Goal: Transaction & Acquisition: Purchase product/service

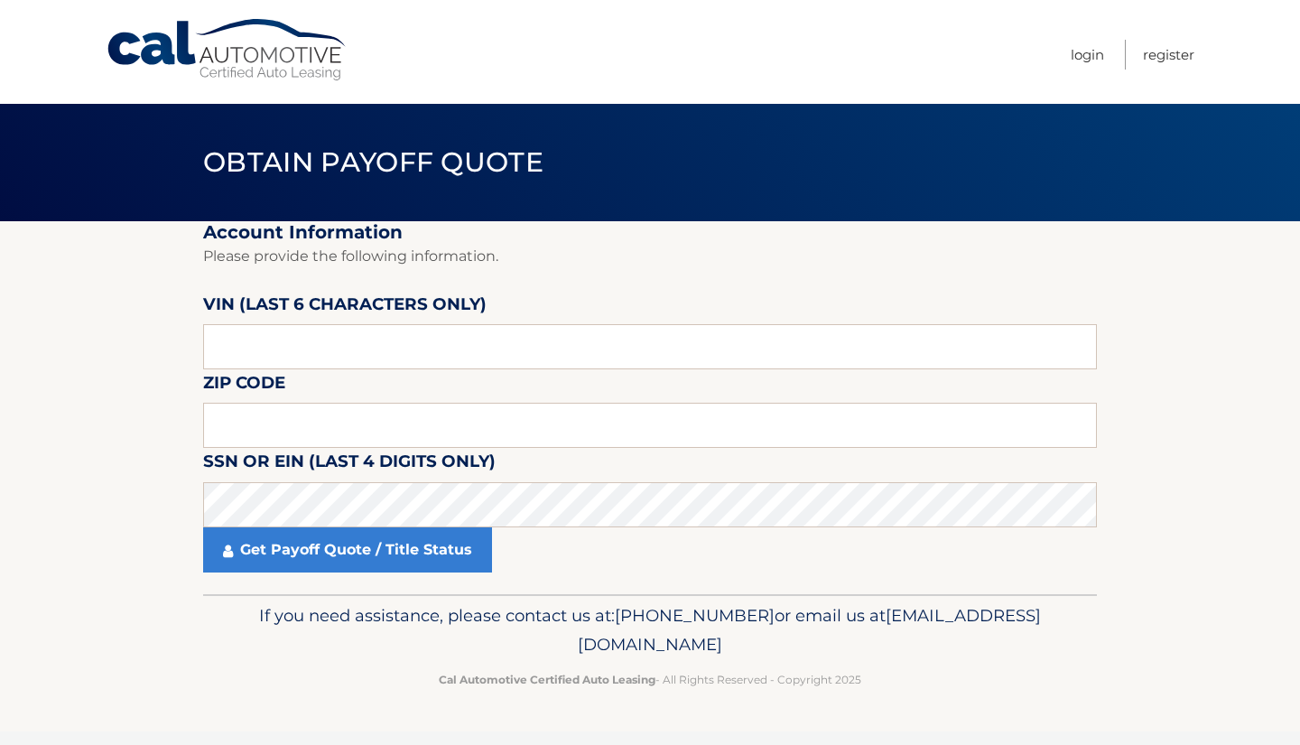
click at [285, 54] on link "Cal Automotive" at bounding box center [228, 50] width 244 height 64
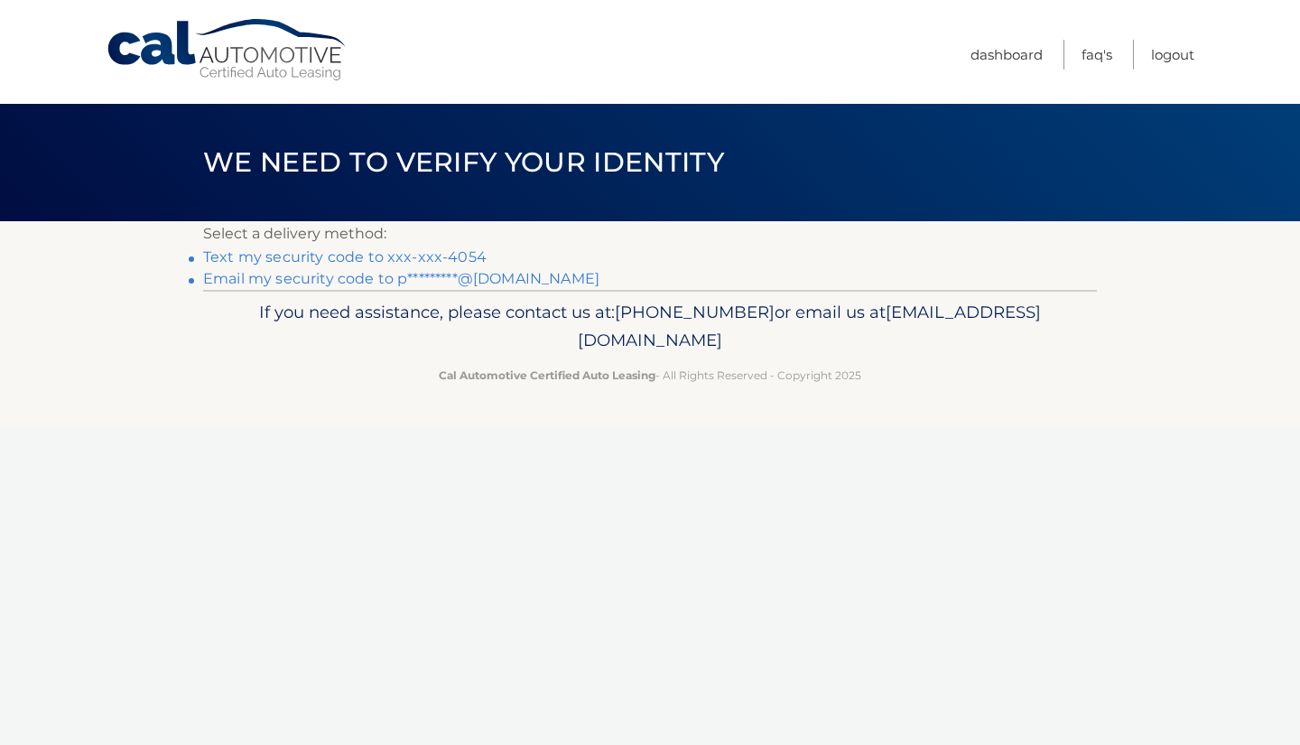
click at [449, 255] on link "Text my security code to xxx-xxx-4054" at bounding box center [344, 256] width 283 height 17
click at [388, 260] on link "Text my security code to xxx-xxx-4054" at bounding box center [344, 256] width 283 height 17
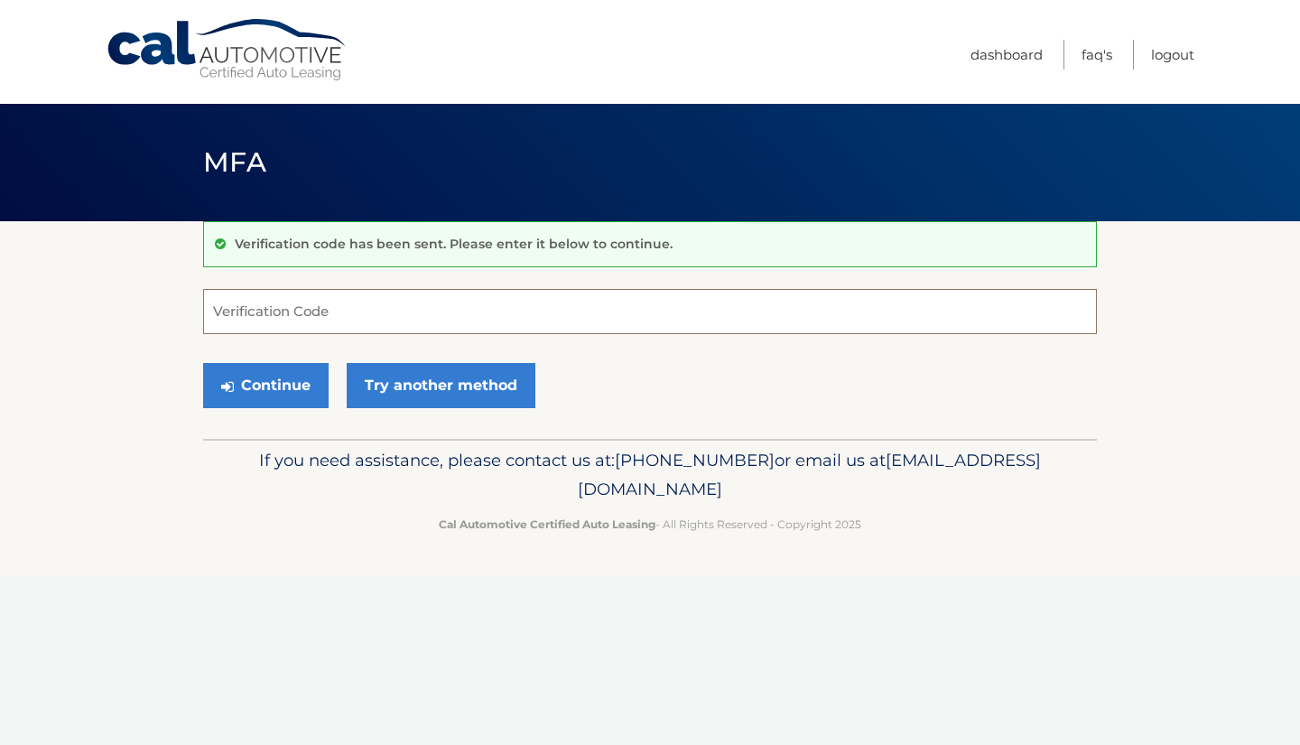
click at [358, 310] on input "Verification Code" at bounding box center [649, 311] width 893 height 45
type input "036708"
click at [264, 384] on button "Continue" at bounding box center [265, 385] width 125 height 45
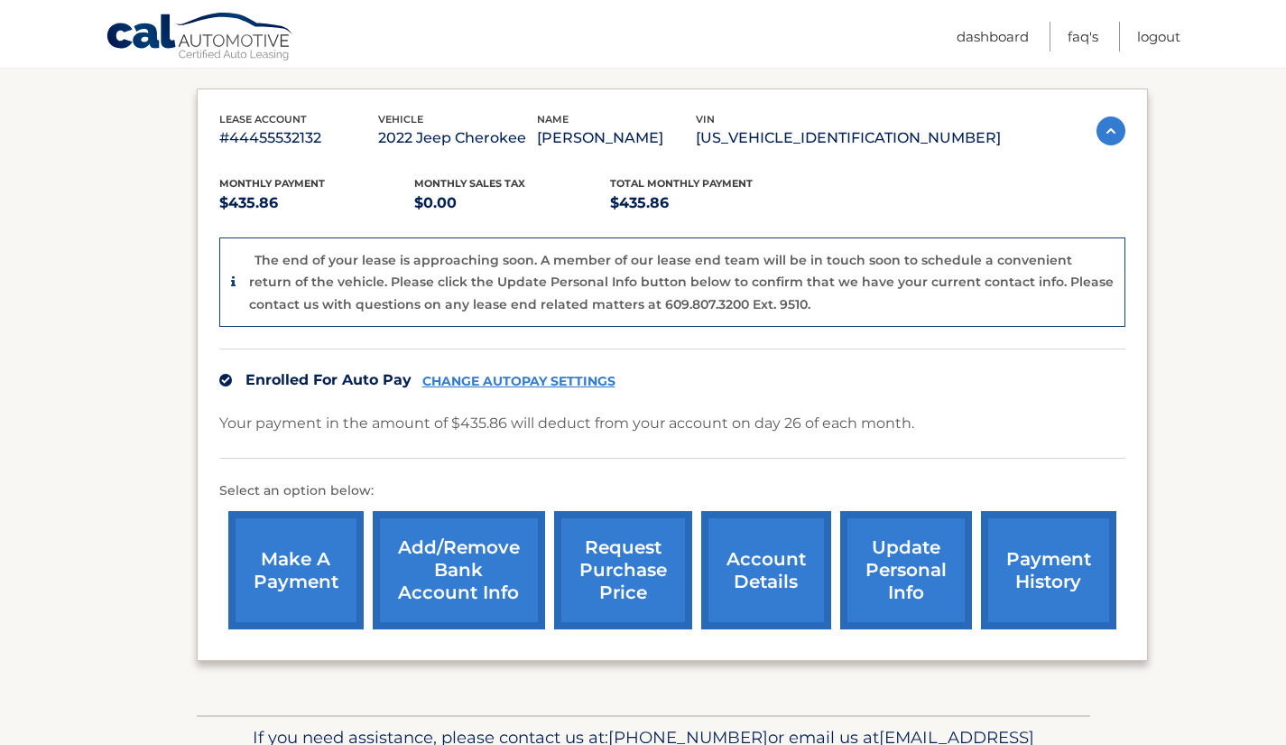
scroll to position [286, 0]
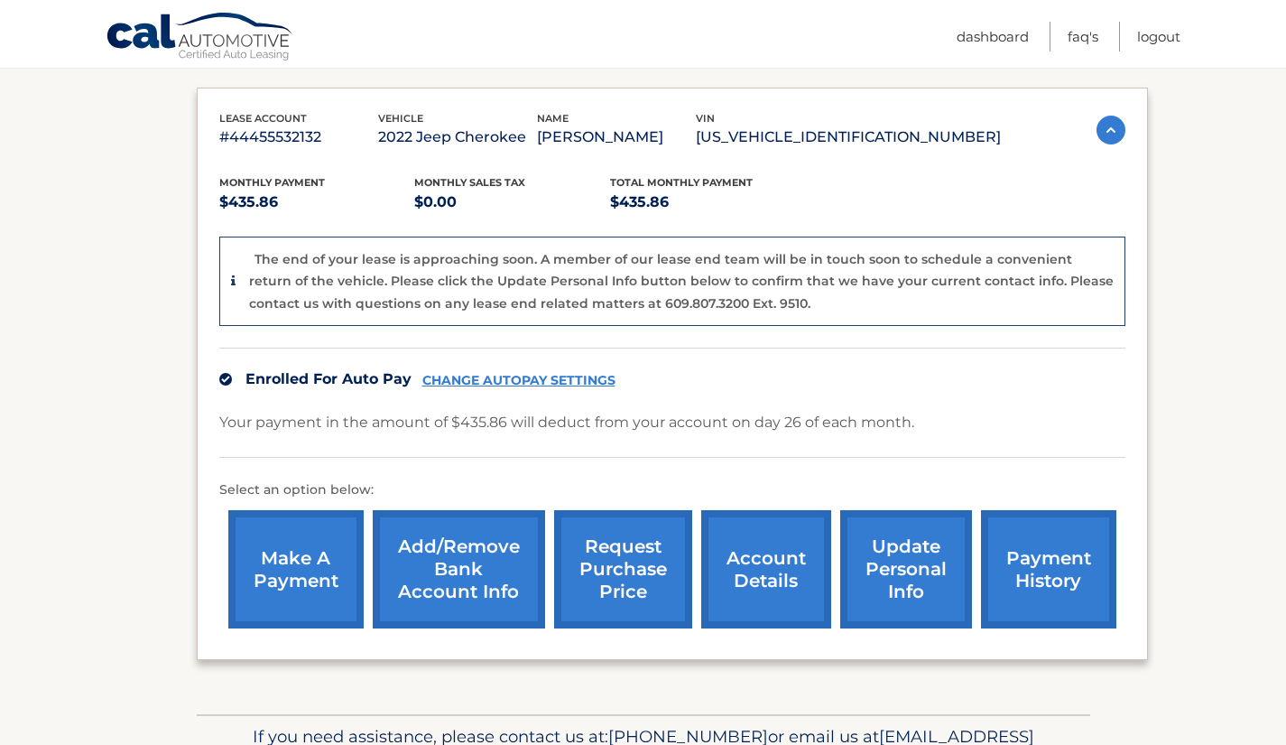
click at [303, 588] on link "make a payment" at bounding box center [295, 569] width 135 height 118
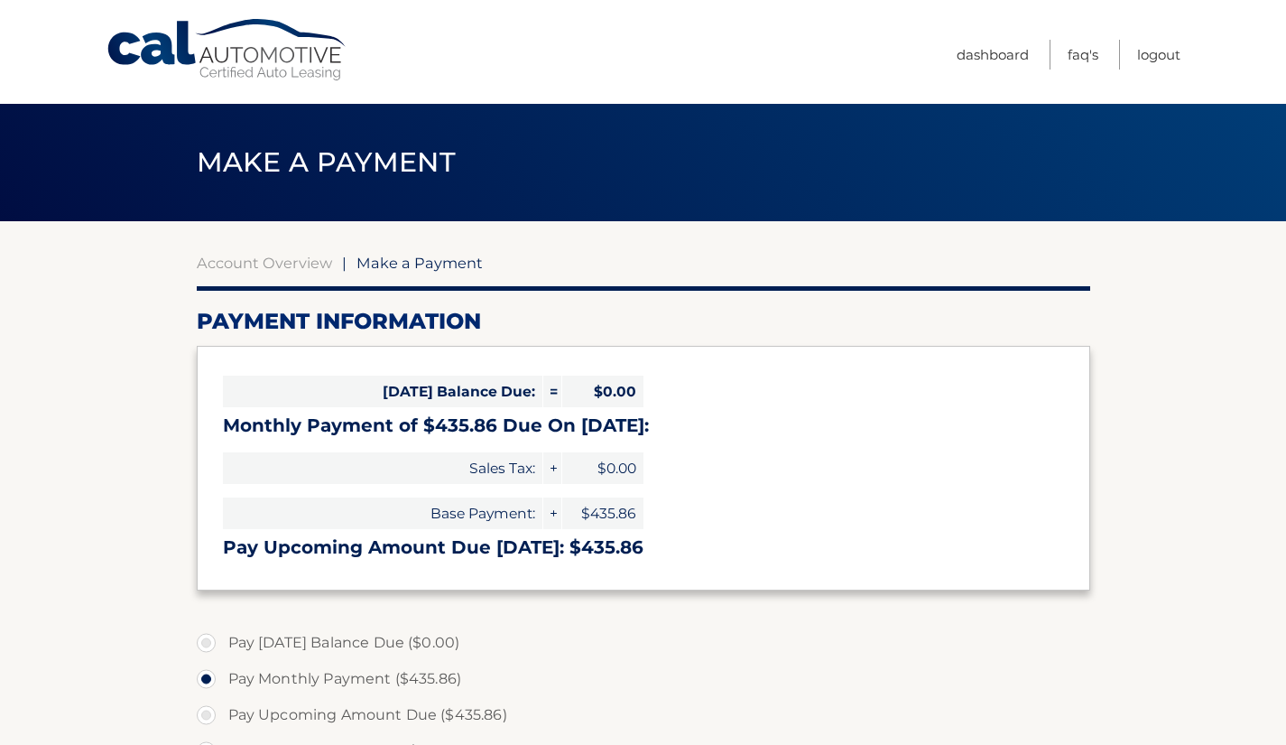
select select "ZjRjZjNmNDAtZGYxMi00MGFkLWIxNzItYzQyMzRmNGE3NWU4"
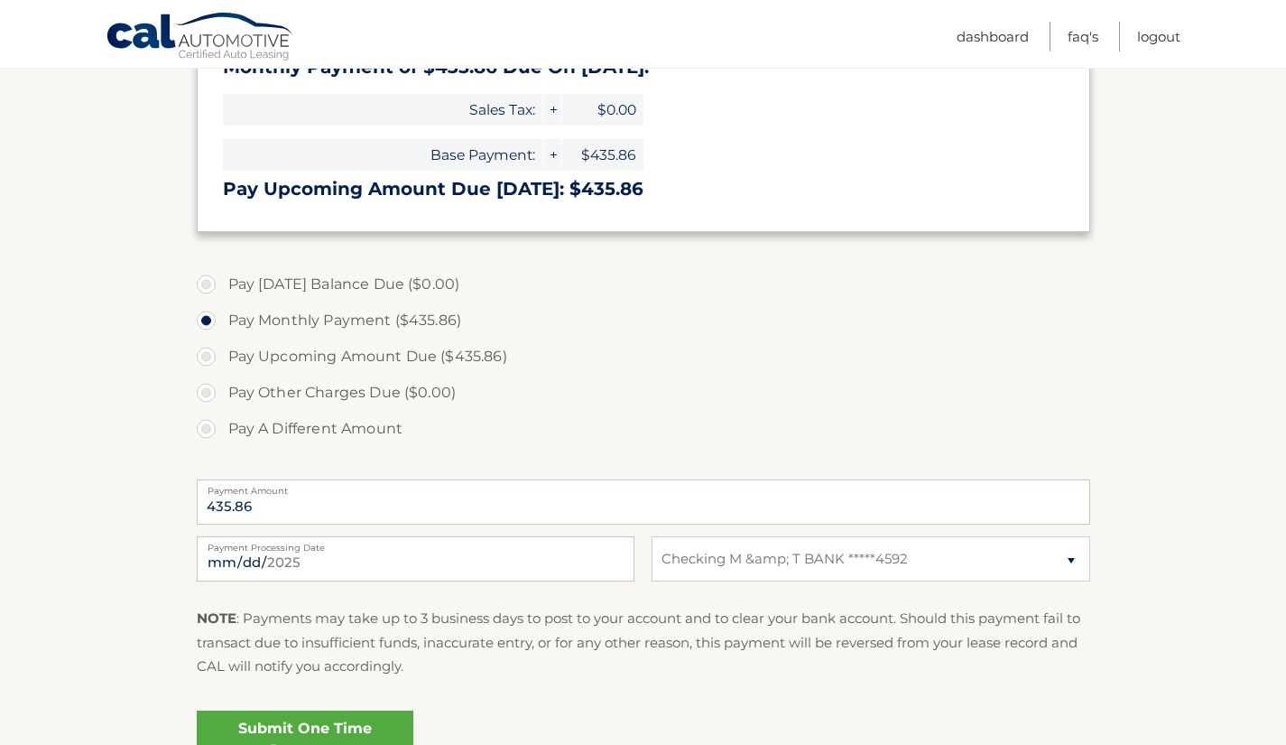
scroll to position [359, 0]
click at [207, 353] on label "Pay Upcoming Amount Due ($435.86)" at bounding box center [643, 356] width 893 height 36
click at [207, 353] on input "Pay Upcoming Amount Due ($435.86)" at bounding box center [213, 352] width 18 height 29
radio input "true"
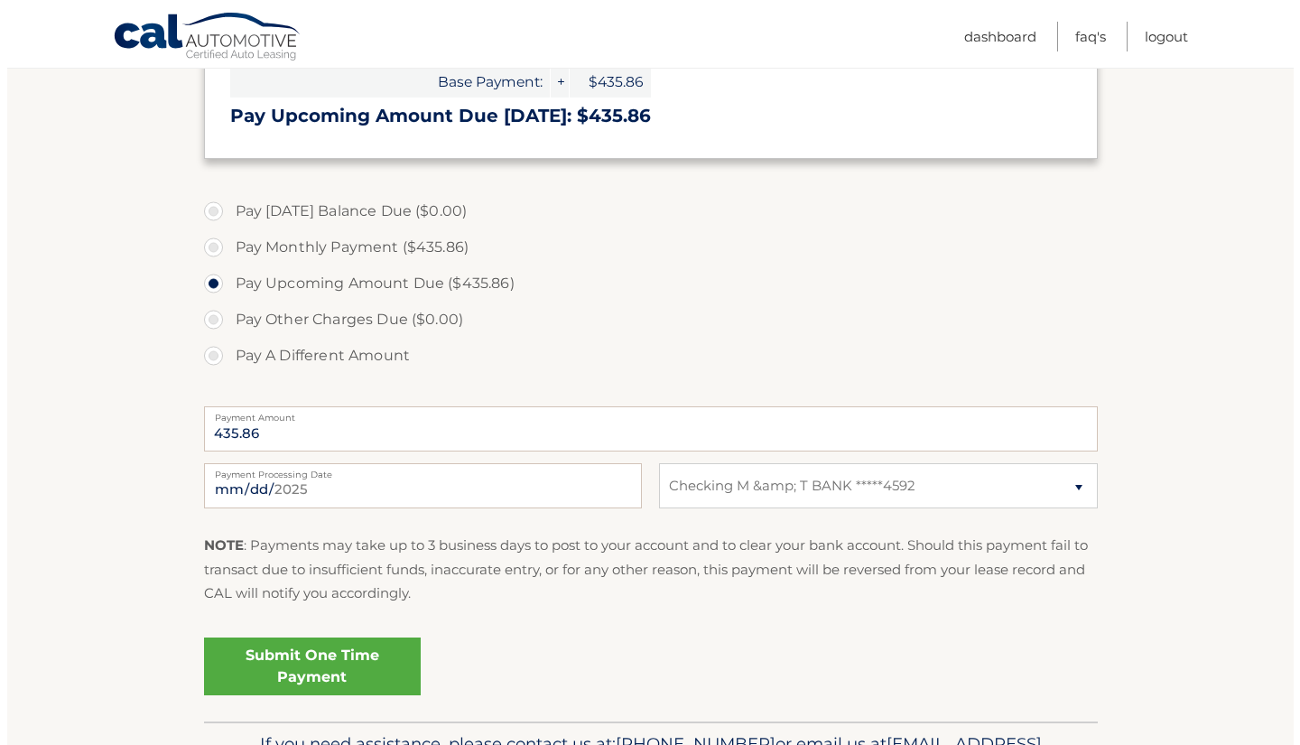
scroll to position [432, 0]
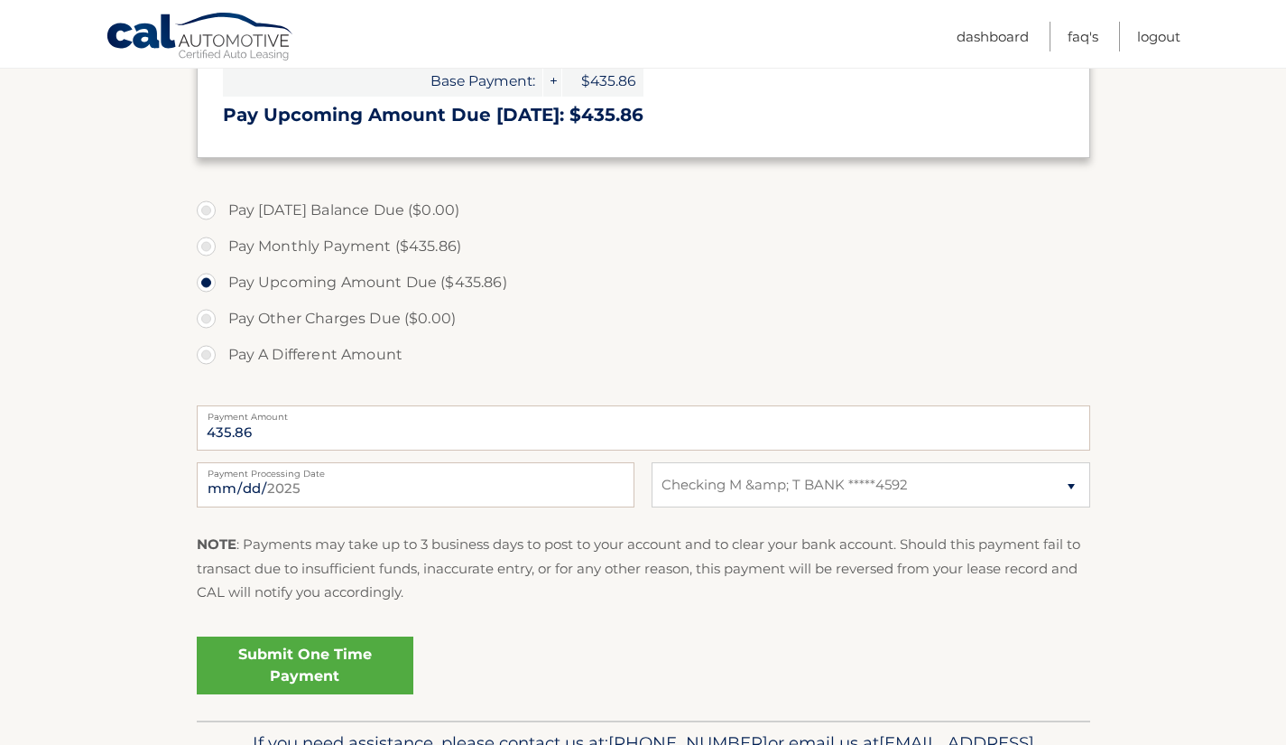
click at [315, 664] on link "Submit One Time Payment" at bounding box center [305, 665] width 217 height 58
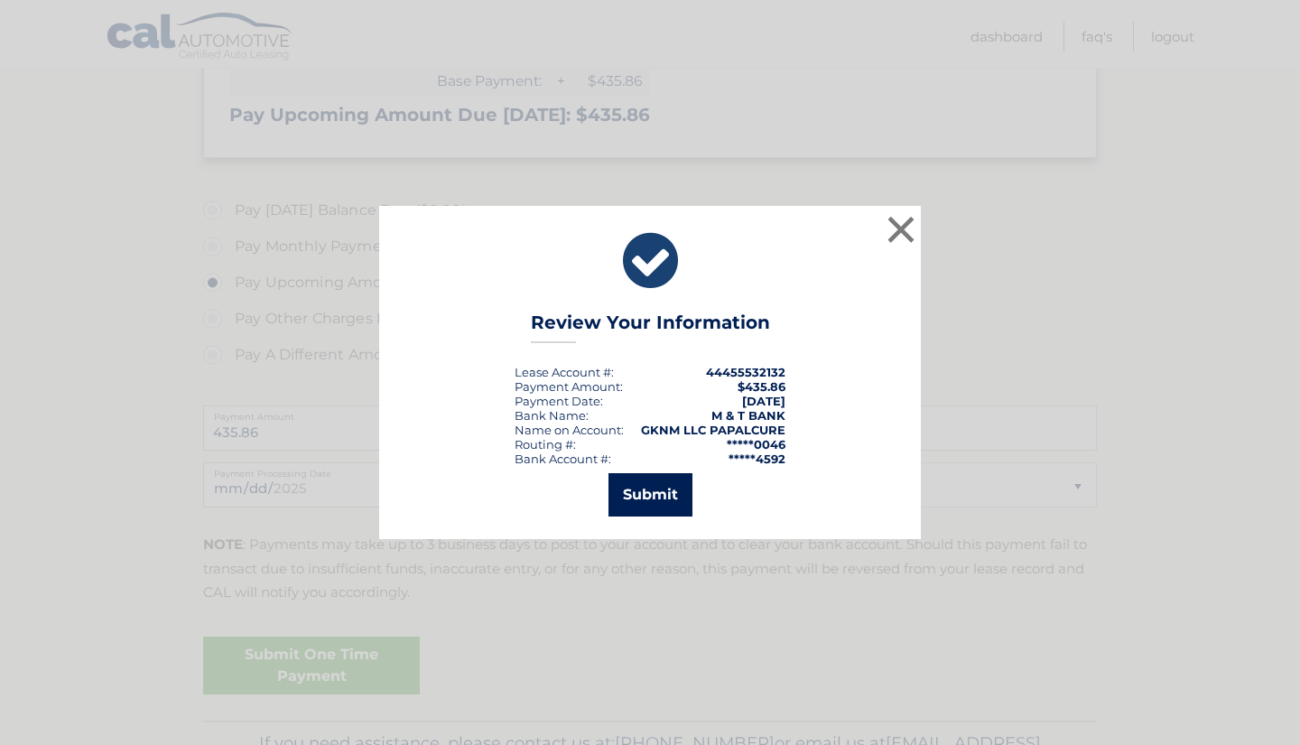
click at [634, 489] on button "Submit" at bounding box center [650, 494] width 84 height 43
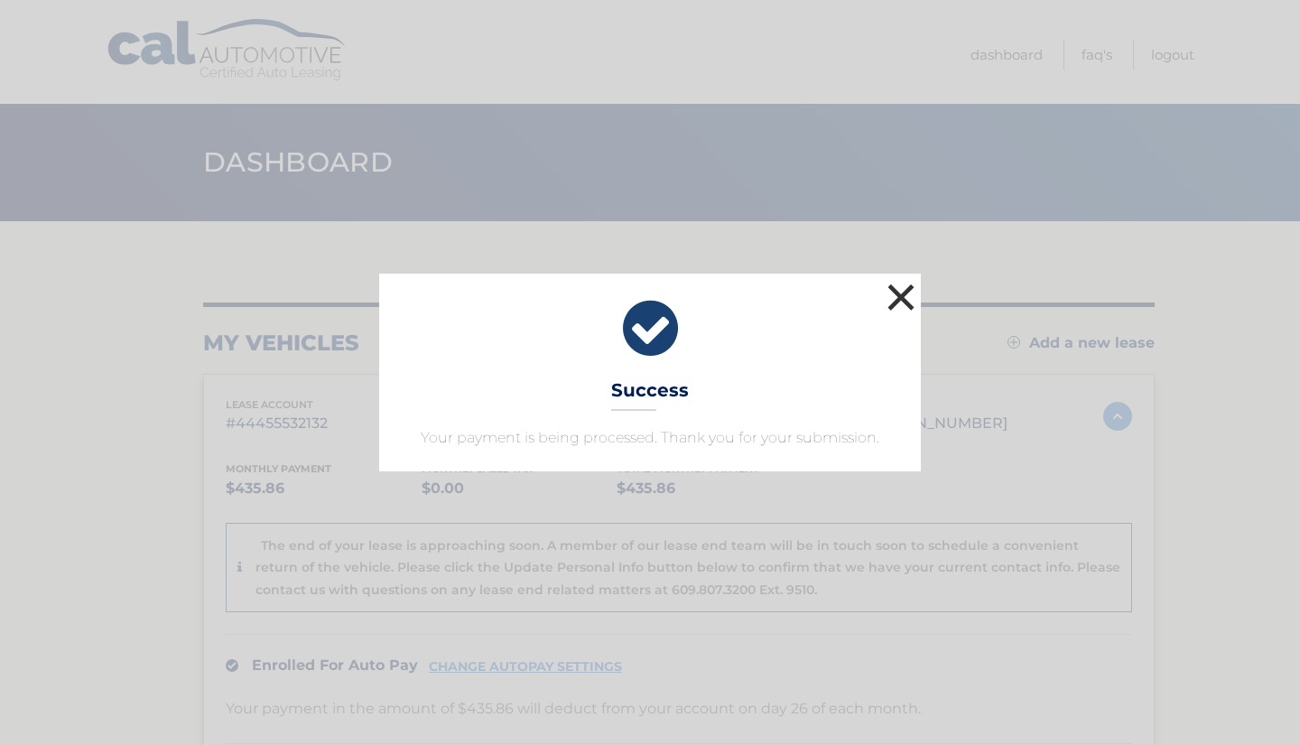
click at [899, 302] on button "×" at bounding box center [901, 297] width 36 height 36
